Goal: Task Accomplishment & Management: Manage account settings

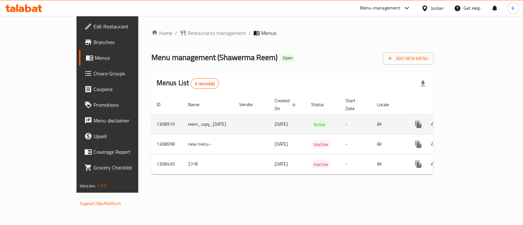
click at [470, 121] on icon "enhanced table" at bounding box center [466, 125] width 8 height 8
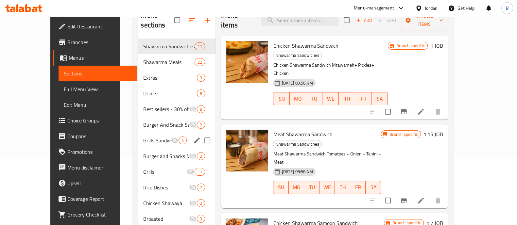
scroll to position [56, 0]
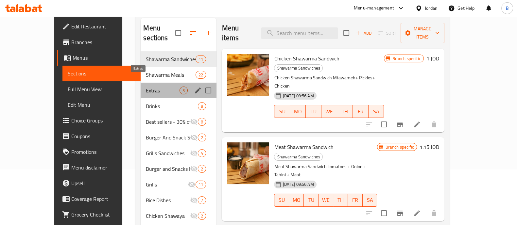
click at [146, 87] on span "Extras" at bounding box center [163, 91] width 34 height 8
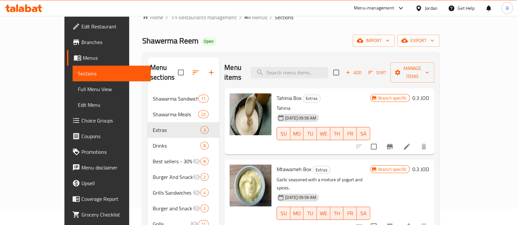
scroll to position [41, 0]
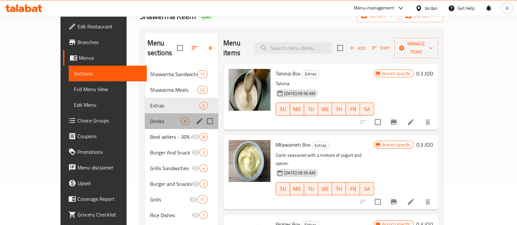
click at [145, 114] on div "Drinks 8" at bounding box center [181, 122] width 73 height 16
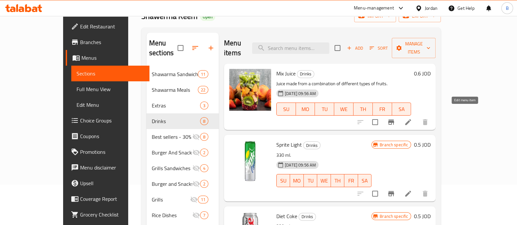
click at [412, 118] on icon at bounding box center [408, 122] width 8 height 8
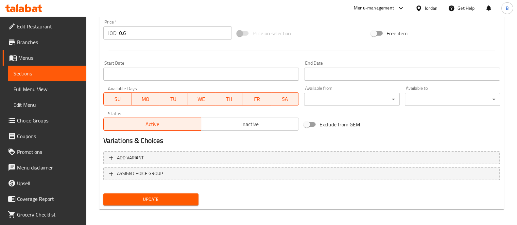
scroll to position [246, 0]
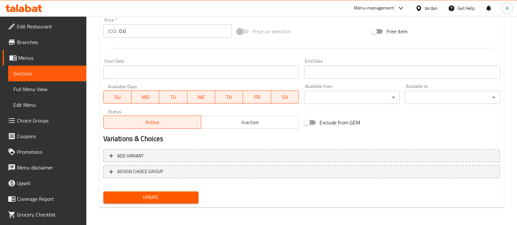
click at [238, 121] on span "Inactive" at bounding box center [250, 122] width 93 height 9
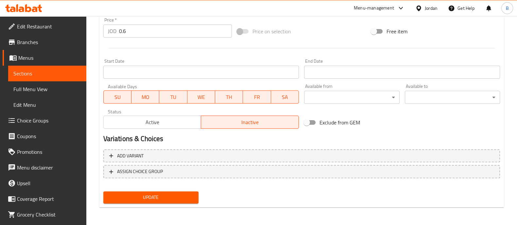
click at [158, 194] on span "Update" at bounding box center [151, 198] width 85 height 8
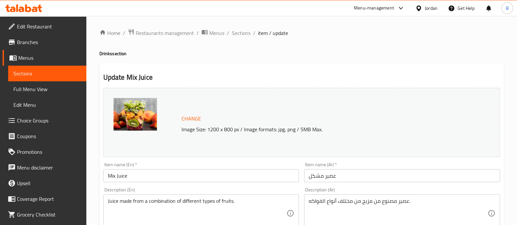
scroll to position [0, 0]
click at [241, 36] on span "Sections" at bounding box center [241, 33] width 19 height 8
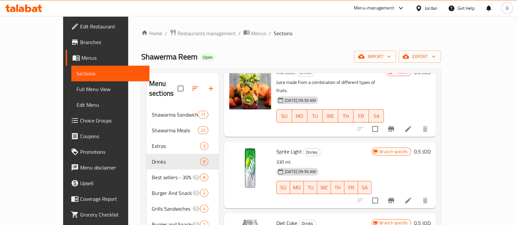
scroll to position [81, 0]
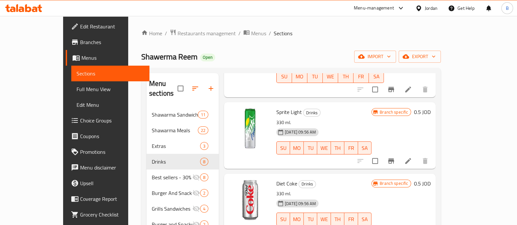
click at [412, 157] on icon at bounding box center [408, 161] width 8 height 8
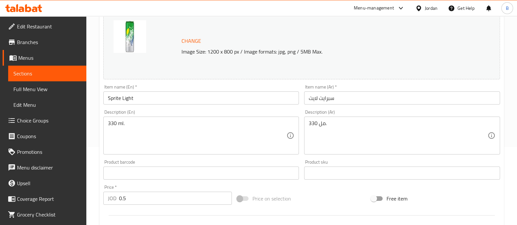
scroll to position [81, 0]
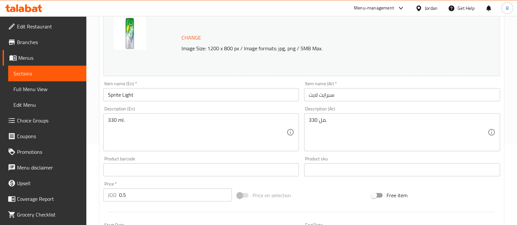
click at [145, 94] on input "Sprite Light" at bounding box center [201, 94] width 196 height 13
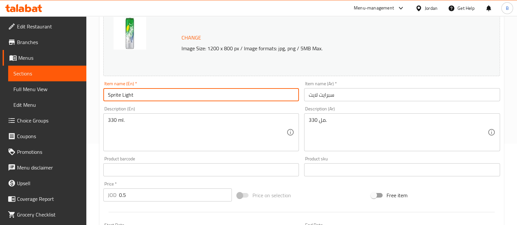
click at [145, 94] on input "Sprite Light" at bounding box center [201, 94] width 196 height 13
type input "Matrix up zero"
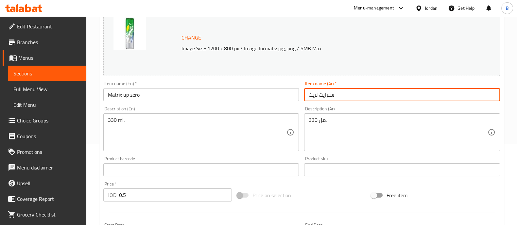
click at [335, 97] on input "سبرايت لايت" at bounding box center [402, 94] width 196 height 13
type input "l"
type input "ماتركس اب بدون سكر"
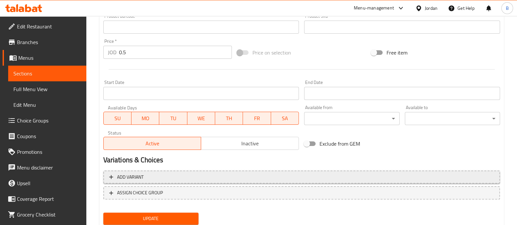
scroll to position [246, 0]
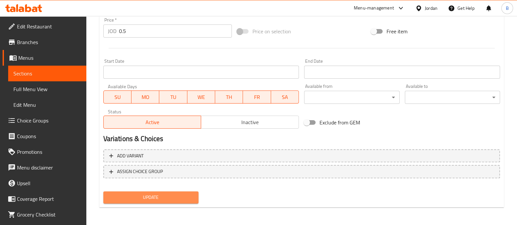
click at [173, 195] on span "Update" at bounding box center [151, 198] width 85 height 8
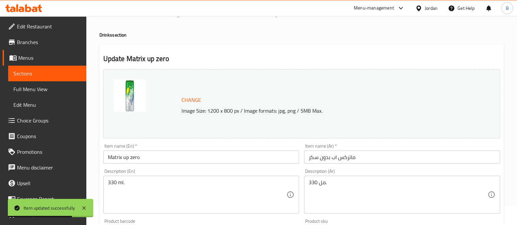
scroll to position [0, 0]
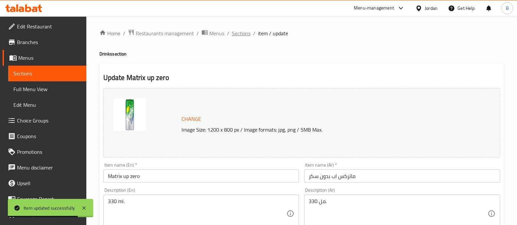
click at [242, 31] on span "Sections" at bounding box center [241, 33] width 19 height 8
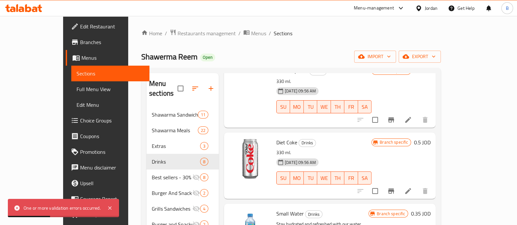
scroll to position [163, 0]
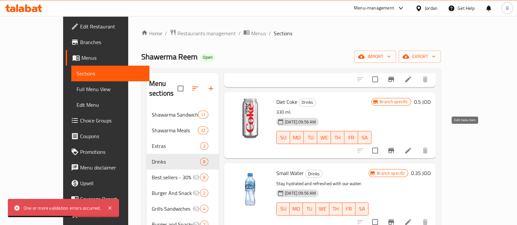
click at [412, 147] on icon at bounding box center [408, 151] width 8 height 8
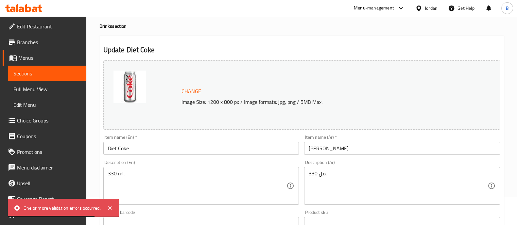
scroll to position [41, 0]
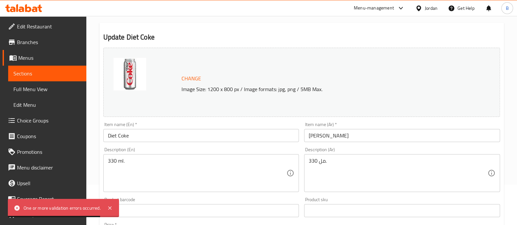
click at [138, 134] on input "Diet Coke" at bounding box center [201, 135] width 196 height 13
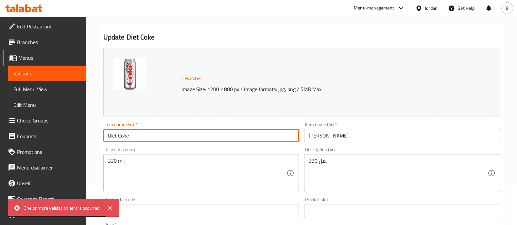
click at [138, 134] on input "Diet Coke" at bounding box center [201, 135] width 196 height 13
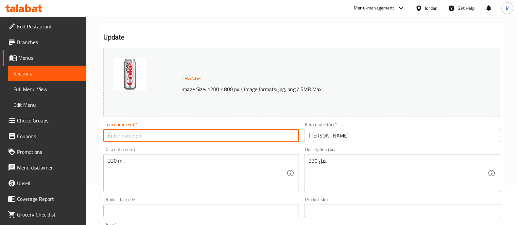
type input "ة"
type input "matrix zero"
click at [327, 132] on input "دايت كوك" at bounding box center [402, 135] width 196 height 13
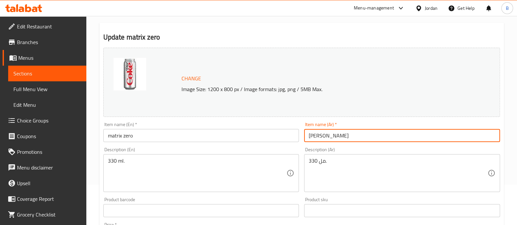
click at [327, 132] on input "دايت كوك" at bounding box center [402, 135] width 196 height 13
type input "ماتركس كولا بدون سكر"
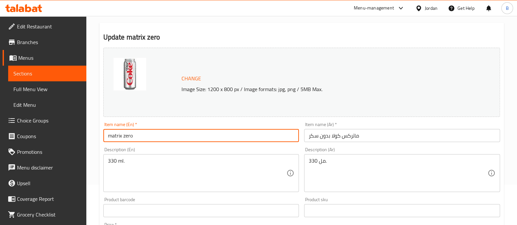
click at [124, 136] on input "matrix zero" at bounding box center [201, 135] width 196 height 13
click at [122, 137] on input "matrix zero" at bounding box center [201, 135] width 196 height 13
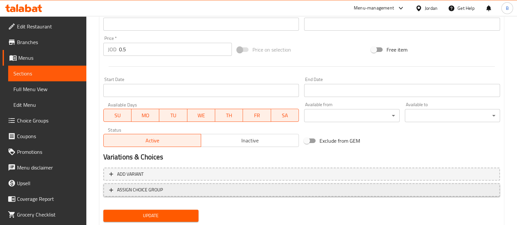
scroll to position [246, 0]
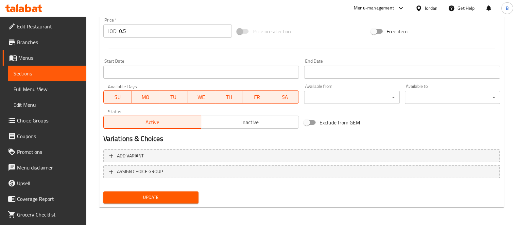
type input "matrix cola zero"
click at [184, 194] on span "Update" at bounding box center [151, 198] width 85 height 8
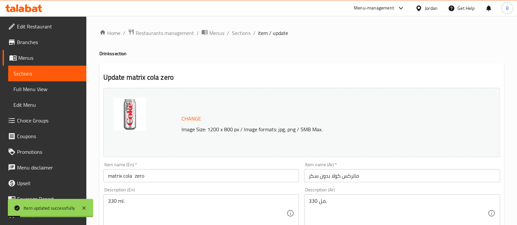
scroll to position [0, 0]
click at [246, 31] on span "Sections" at bounding box center [241, 33] width 19 height 8
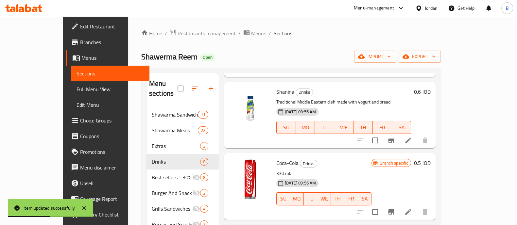
scroll to position [357, 0]
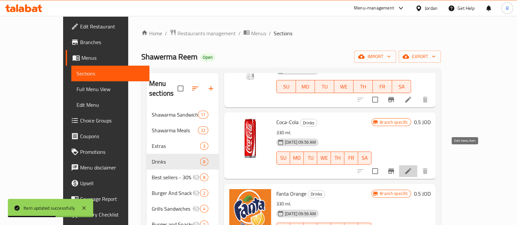
click at [412, 167] on icon at bounding box center [408, 171] width 8 height 8
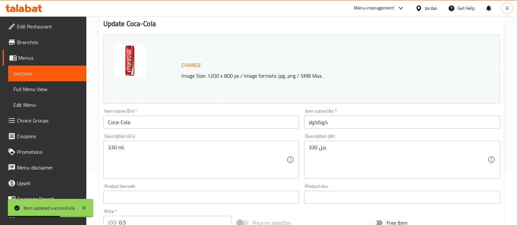
scroll to position [81, 0]
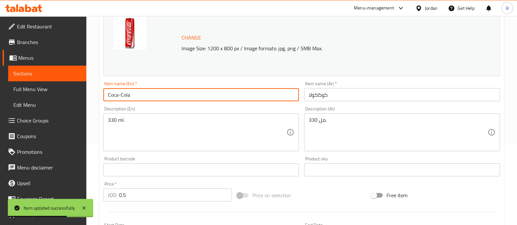
click at [132, 97] on input "Coca-Cola" at bounding box center [201, 94] width 196 height 13
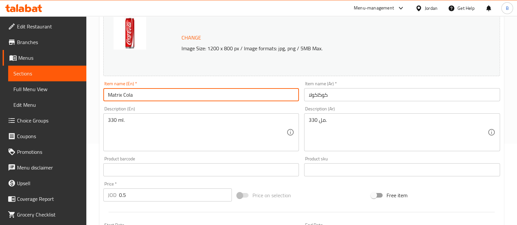
type input "Matrix Cola"
click at [340, 89] on input "كوكاكولا" at bounding box center [402, 94] width 196 height 13
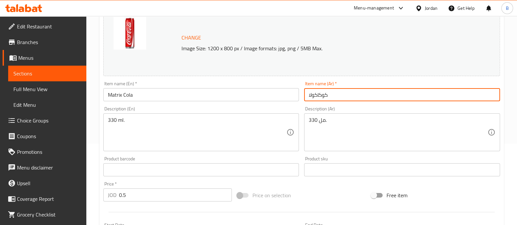
click at [340, 89] on input "كوكاكولا" at bounding box center [402, 94] width 196 height 13
type input "ماتركس كولا"
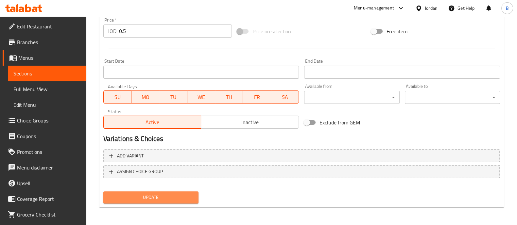
click at [147, 194] on span "Update" at bounding box center [151, 198] width 85 height 8
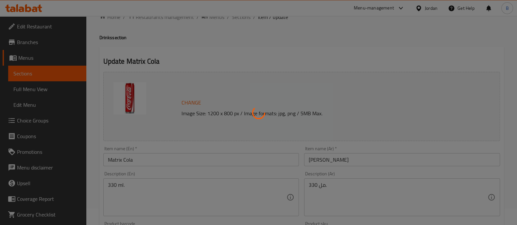
scroll to position [0, 0]
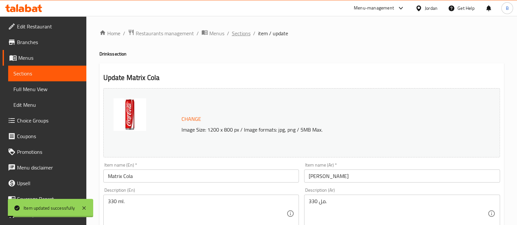
click at [244, 33] on span "Sections" at bounding box center [241, 33] width 19 height 8
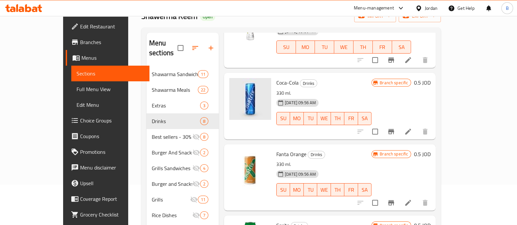
scroll to position [357, 0]
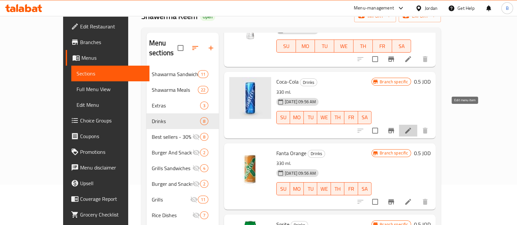
click at [412, 127] on icon at bounding box center [408, 131] width 8 height 8
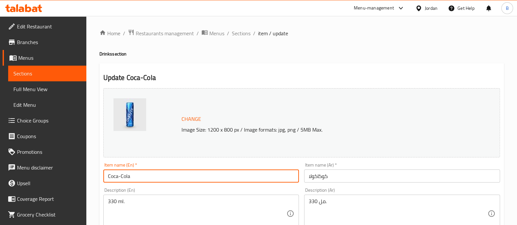
drag, startPoint x: 140, startPoint y: 182, endPoint x: 109, endPoint y: 177, distance: 31.4
click at [101, 181] on div "Item name (En)   * Coca-Cola Item name (En) *" at bounding box center [201, 172] width 201 height 25
type input "Matrix cola"
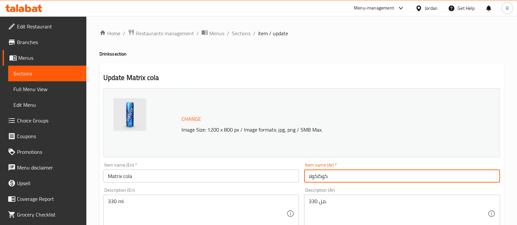
click at [319, 177] on input "كوكاكولا" at bounding box center [402, 176] width 196 height 13
type input "ماتركس كولا"
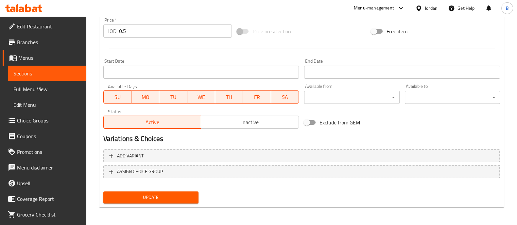
click at [198, 196] on button "Update" at bounding box center [150, 198] width 95 height 12
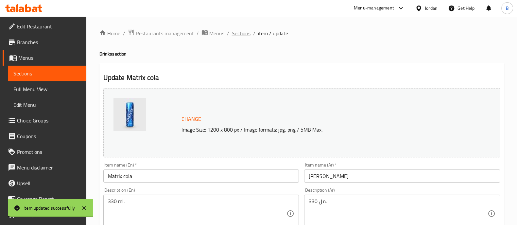
click at [237, 33] on span "Sections" at bounding box center [241, 33] width 19 height 8
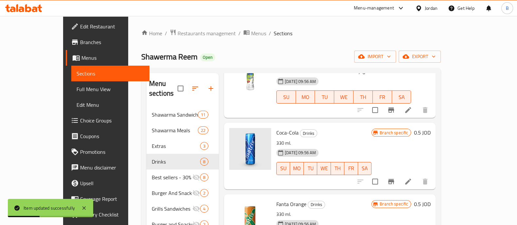
scroll to position [357, 0]
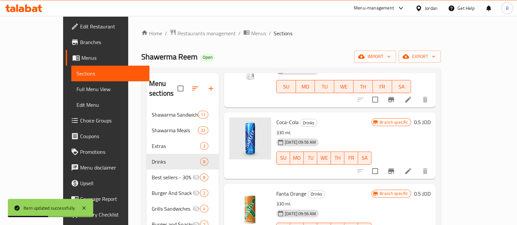
click at [417, 166] on li at bounding box center [408, 172] width 18 height 12
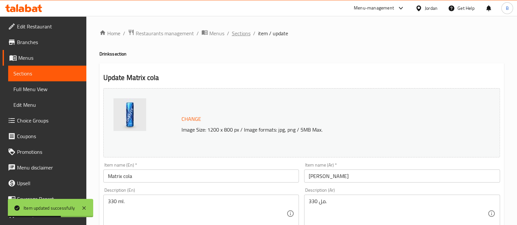
click at [232, 31] on span "Sections" at bounding box center [241, 33] width 19 height 8
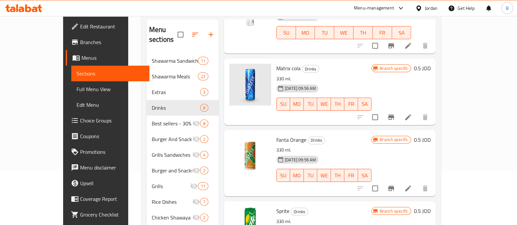
scroll to position [81, 0]
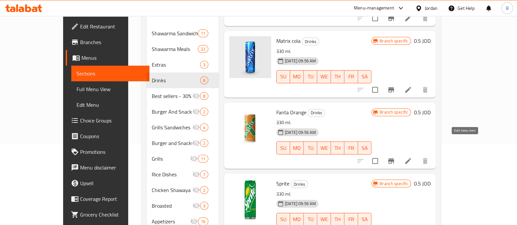
click at [412, 157] on icon at bounding box center [408, 161] width 8 height 8
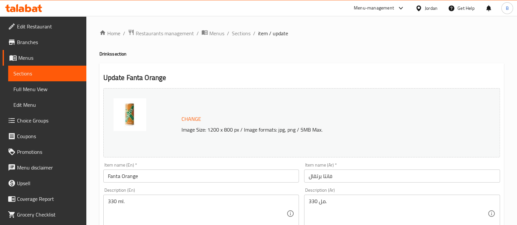
click at [133, 176] on input "Fanta Orange" at bounding box center [201, 176] width 196 height 13
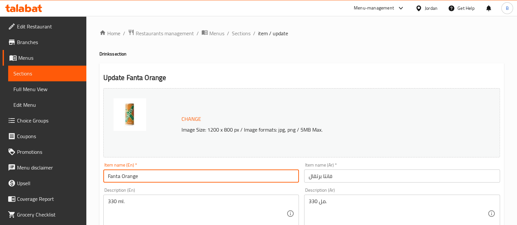
click at [133, 176] on input "Fanta Orange" at bounding box center [201, 176] width 196 height 13
click at [134, 176] on input "Fanta Orange" at bounding box center [201, 176] width 196 height 13
type input "ة"
type input "Matrix orange"
click at [334, 170] on input "فانتا برتقال" at bounding box center [402, 176] width 196 height 13
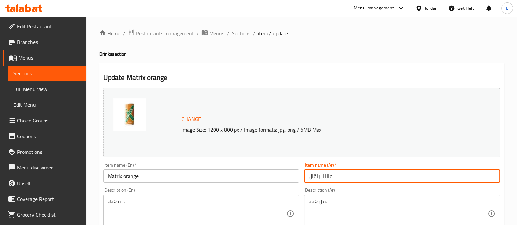
click at [334, 170] on input "فانتا برتقال" at bounding box center [402, 176] width 196 height 13
type input "l"
type input "ماتركس برتقال"
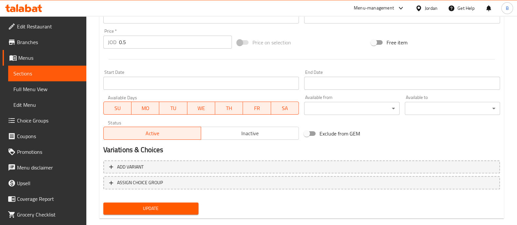
scroll to position [246, 0]
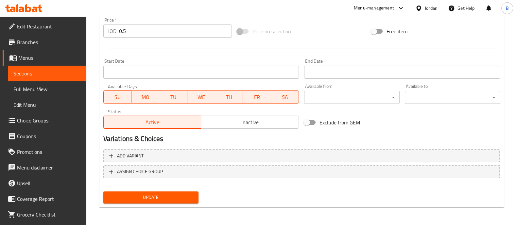
click at [148, 201] on span "Update" at bounding box center [151, 198] width 85 height 8
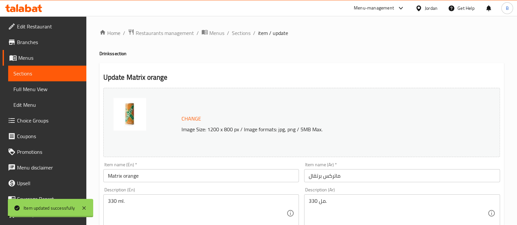
scroll to position [0, 0]
click at [245, 31] on span "Sections" at bounding box center [241, 33] width 19 height 8
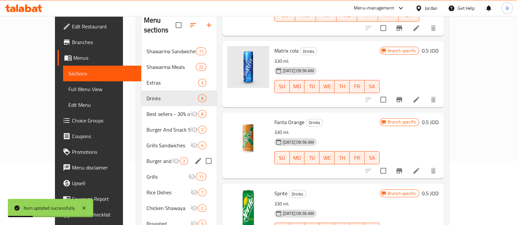
scroll to position [97, 0]
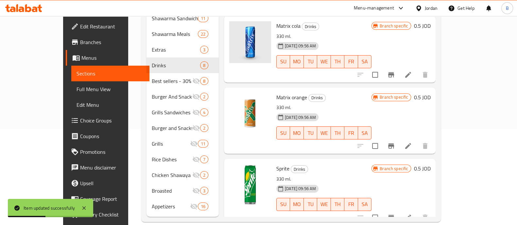
click at [412, 214] on icon at bounding box center [408, 218] width 8 height 8
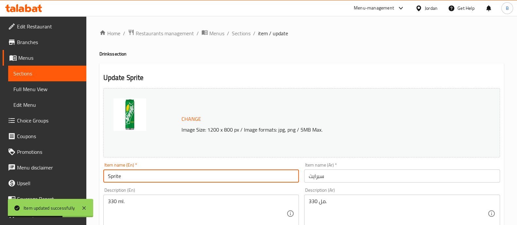
click at [126, 178] on input "Sprite" at bounding box center [201, 176] width 196 height 13
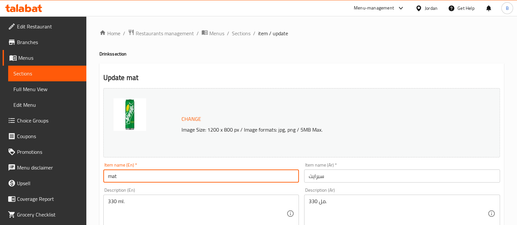
type input "Matrix up"
click at [323, 179] on input "سبرايت" at bounding box center [402, 176] width 196 height 13
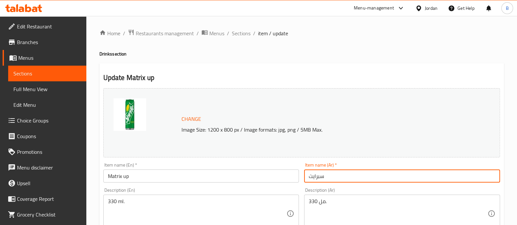
click at [323, 179] on input "سبرايت" at bounding box center [402, 176] width 196 height 13
type input "ماتركس اب"
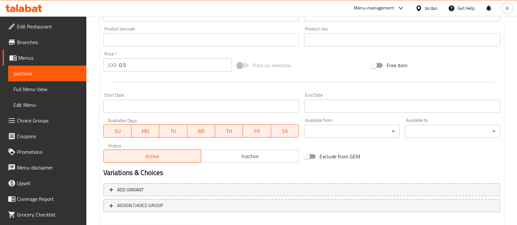
scroll to position [246, 0]
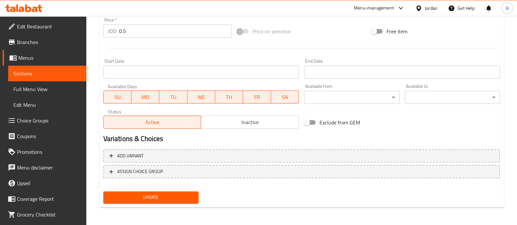
click at [182, 194] on span "Update" at bounding box center [151, 198] width 85 height 8
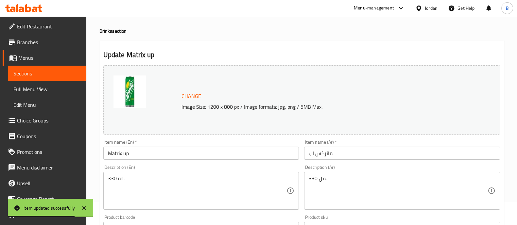
scroll to position [41, 0]
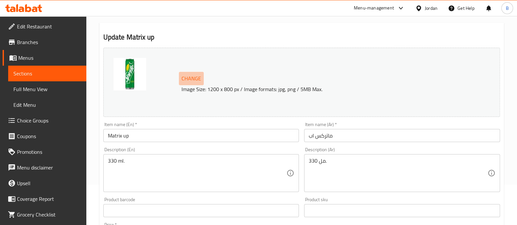
click at [188, 74] on span "Change" at bounding box center [192, 78] width 20 height 9
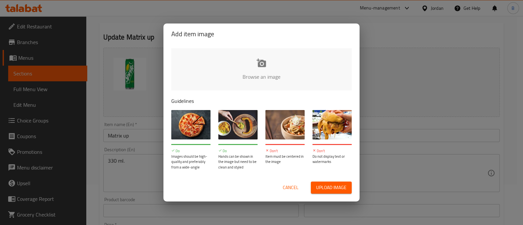
click at [205, 73] on input "file" at bounding box center [482, 78] width 623 height 61
type input "C:\fakepath\blackfridayoffers-2024-02-24T165742.375_800x.jpg"
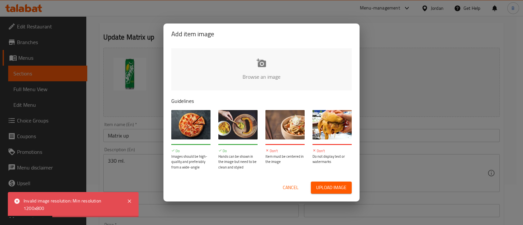
click at [430, 129] on div "Add item image Browse an image Guidelines Do Images should be high-quality and …" at bounding box center [261, 112] width 523 height 225
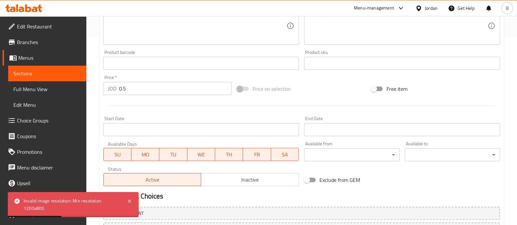
scroll to position [246, 0]
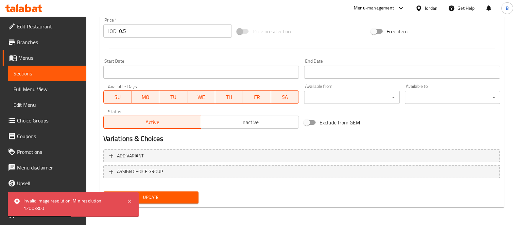
click at [140, 201] on button "Update" at bounding box center [150, 198] width 95 height 12
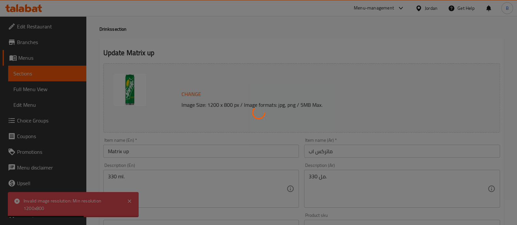
scroll to position [0, 0]
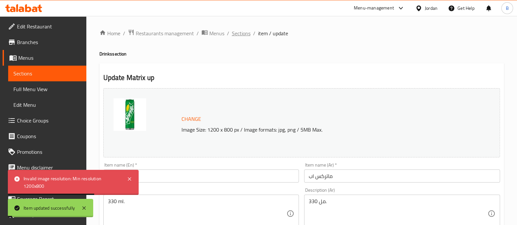
click at [239, 33] on span "Sections" at bounding box center [241, 33] width 19 height 8
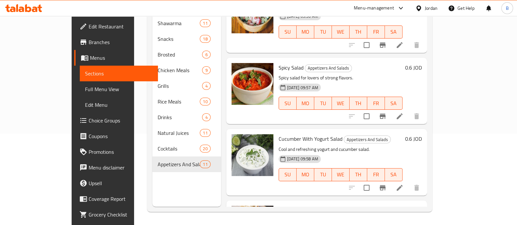
scroll to position [495, 0]
